Goal: Task Accomplishment & Management: Manage account settings

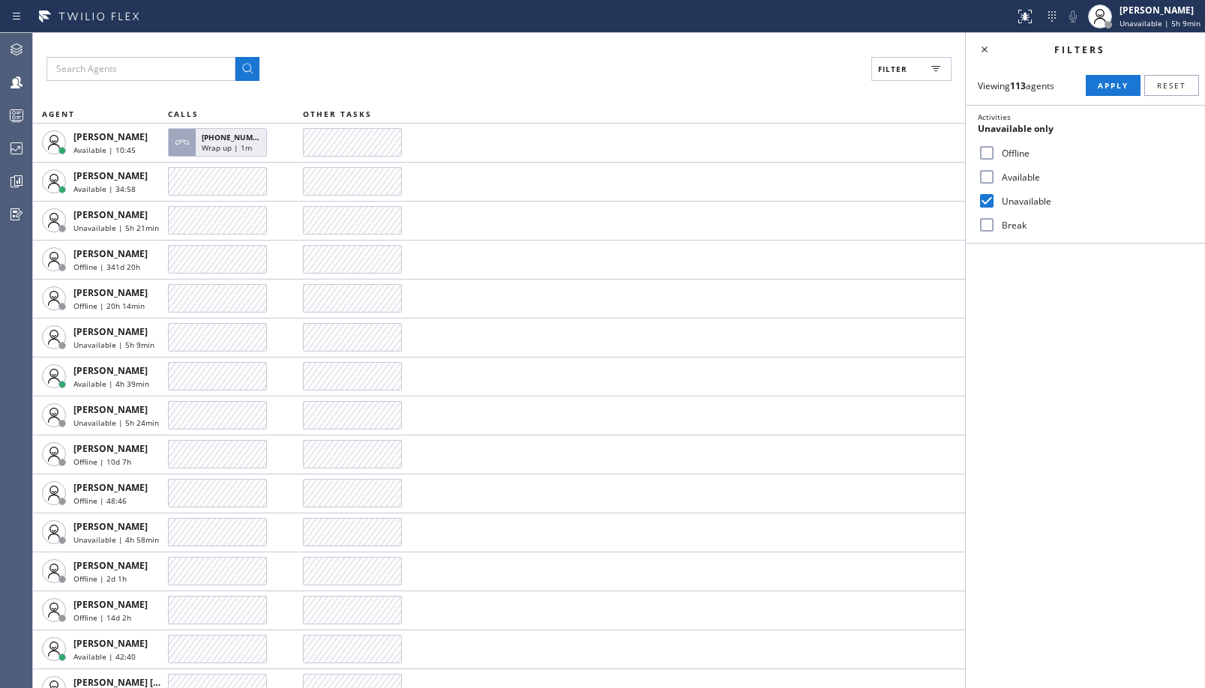
click at [1091, 81] on button "Apply" at bounding box center [1113, 85] width 55 height 21
click at [1029, 224] on label "Break" at bounding box center [1094, 225] width 197 height 13
click at [996, 224] on input "Break" at bounding box center [987, 225] width 18 height 18
checkbox input "true"
click at [1024, 197] on label "Unavailable" at bounding box center [1094, 201] width 197 height 13
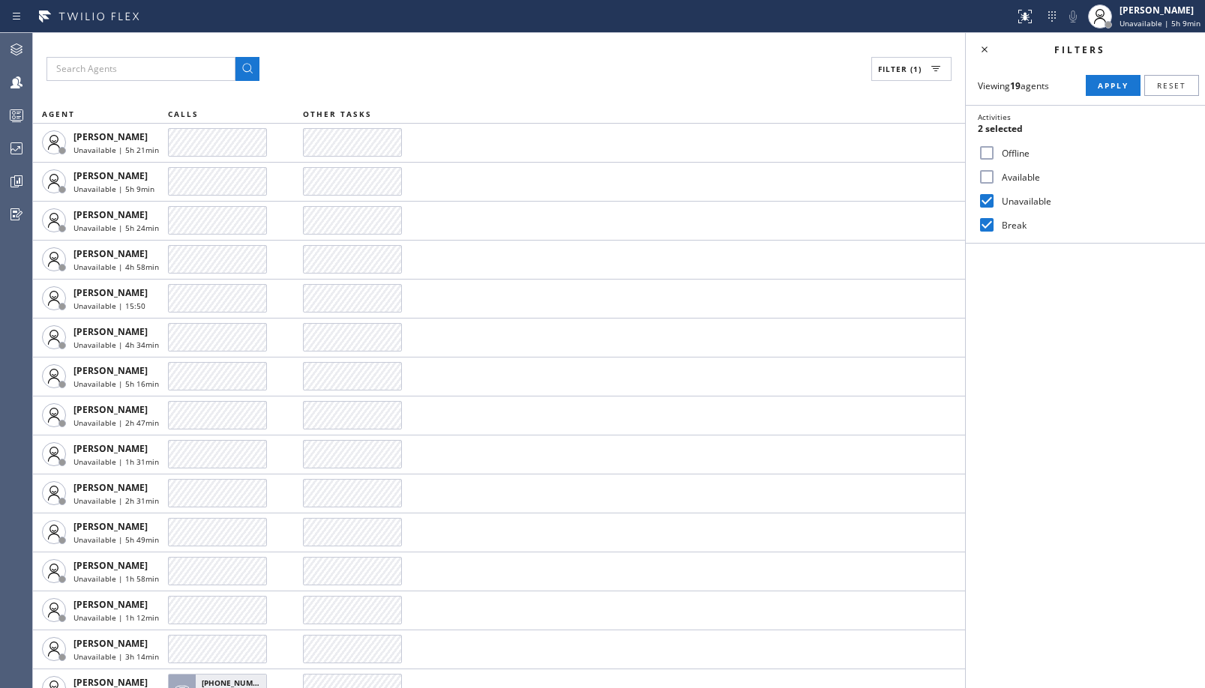
click at [996, 197] on input "Unavailable" at bounding box center [987, 201] width 18 height 18
checkbox input "false"
drag, startPoint x: 1082, startPoint y: 91, endPoint x: 1099, endPoint y: 88, distance: 16.8
click at [1083, 91] on div "Viewing 19 agents Apply Reset" at bounding box center [1085, 85] width 239 height 21
click at [1099, 88] on span "Apply" at bounding box center [1113, 85] width 31 height 10
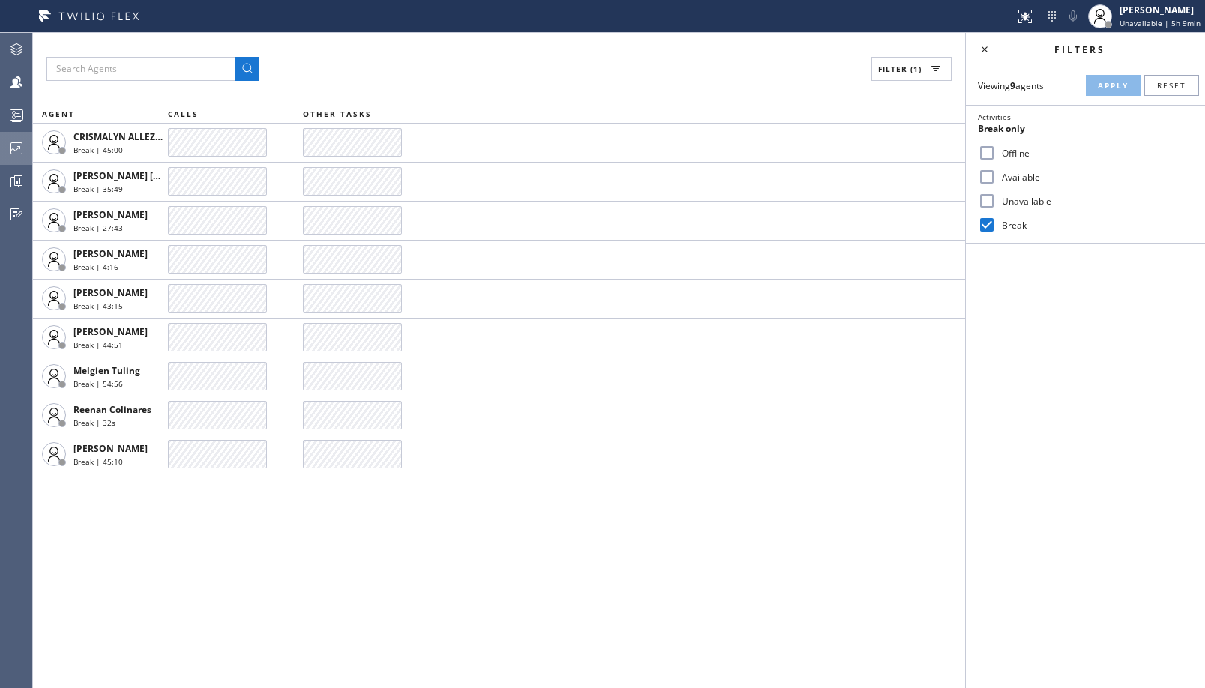
click at [23, 163] on div at bounding box center [16, 148] width 33 height 30
